Goal: Navigation & Orientation: Go to known website

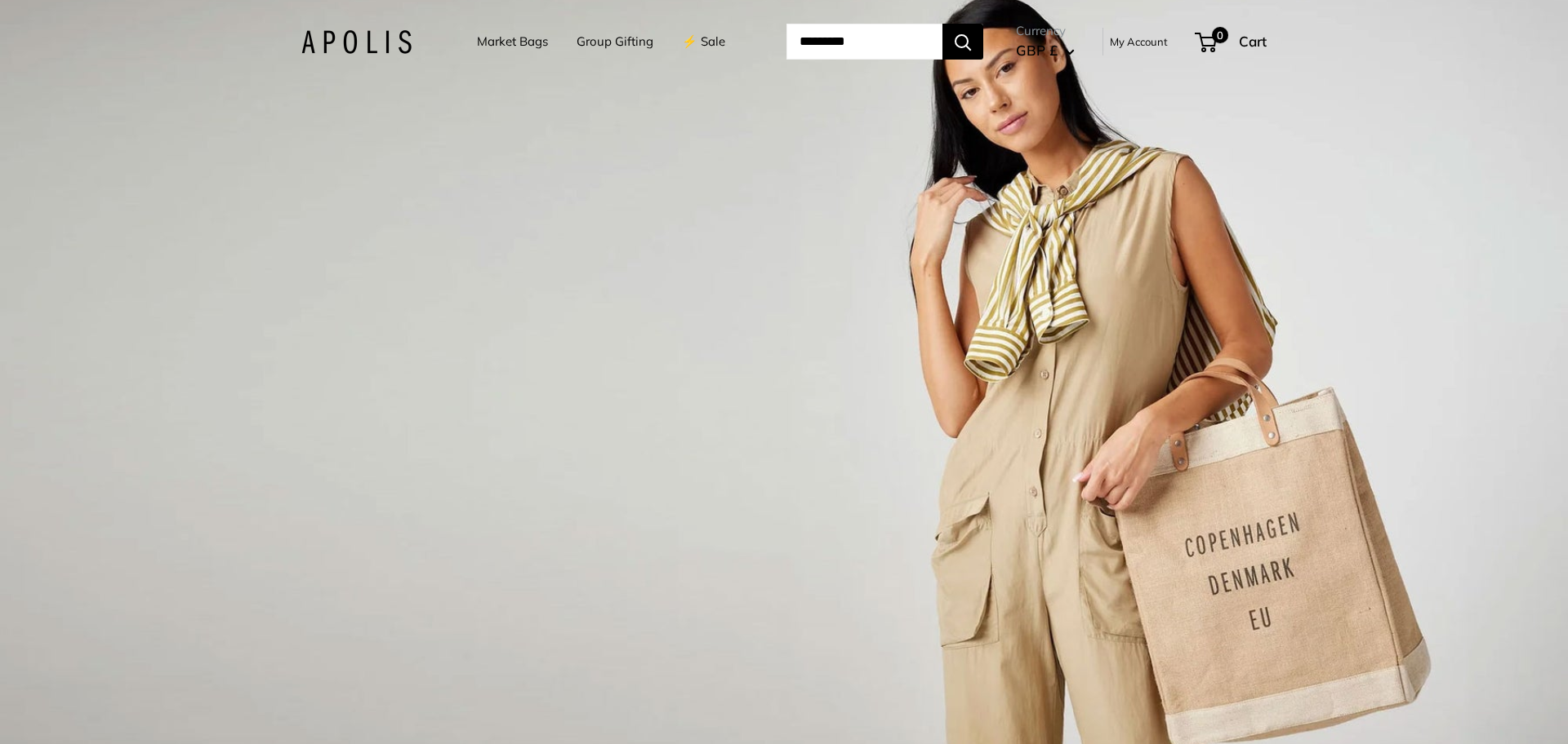
click at [1138, 43] on link "My Account" at bounding box center [1138, 42] width 58 height 20
click at [695, 40] on link "⚡️ Sale" at bounding box center [704, 42] width 44 height 23
